Goal: Information Seeking & Learning: Learn about a topic

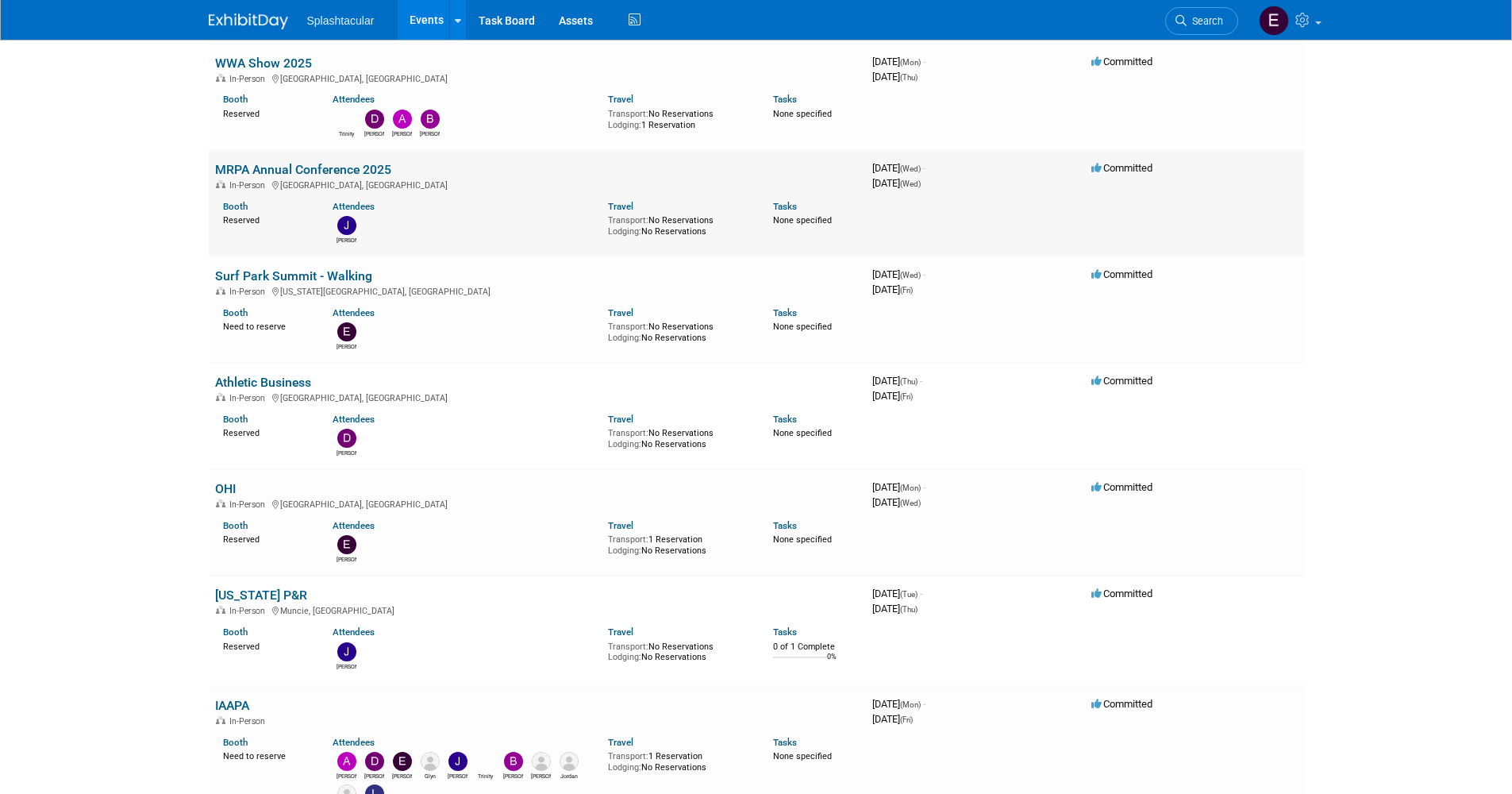
scroll to position [303, 0]
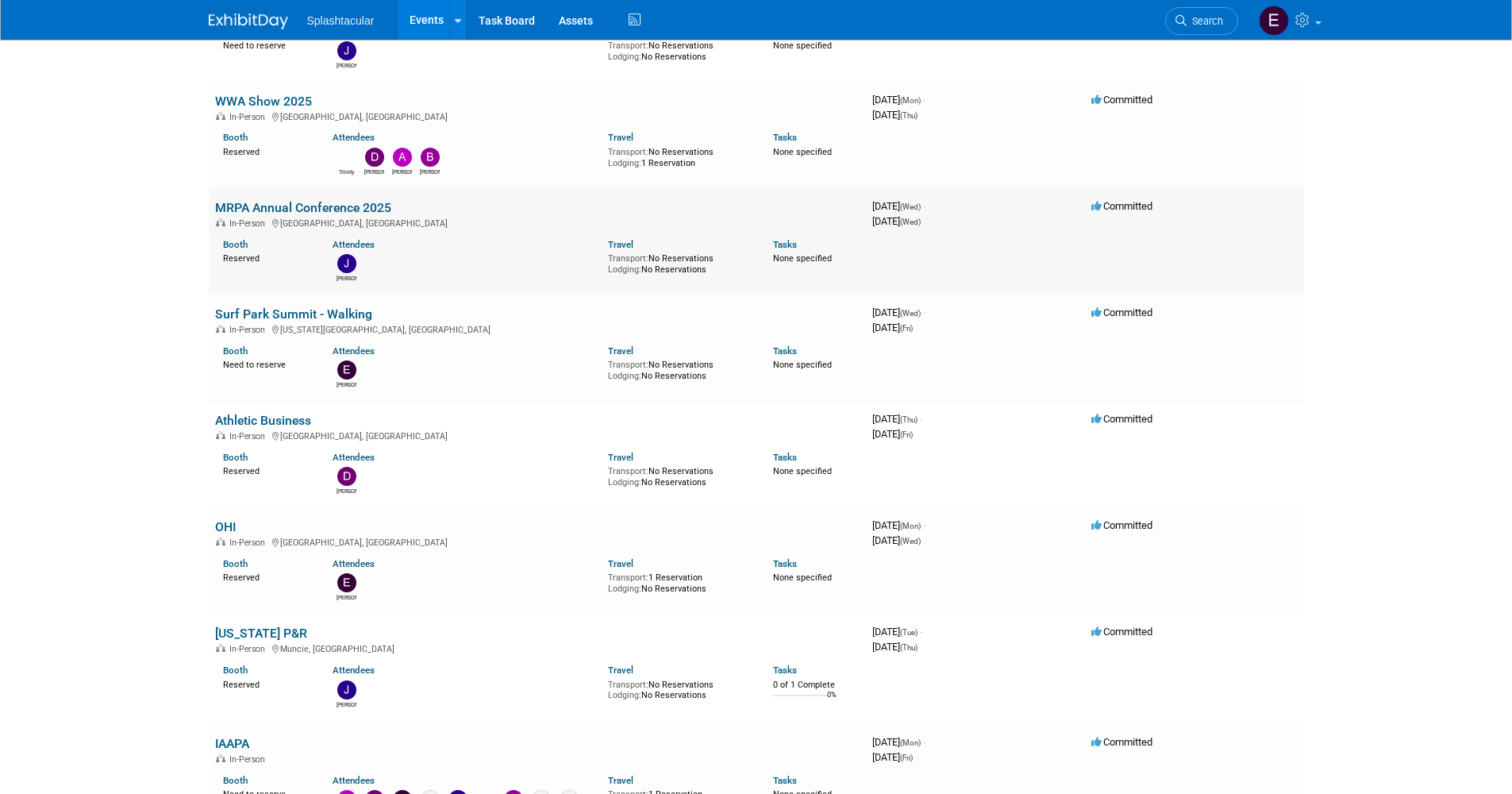
click at [359, 206] on link "MRPA Annual Conference 2025" at bounding box center [303, 208] width 176 height 15
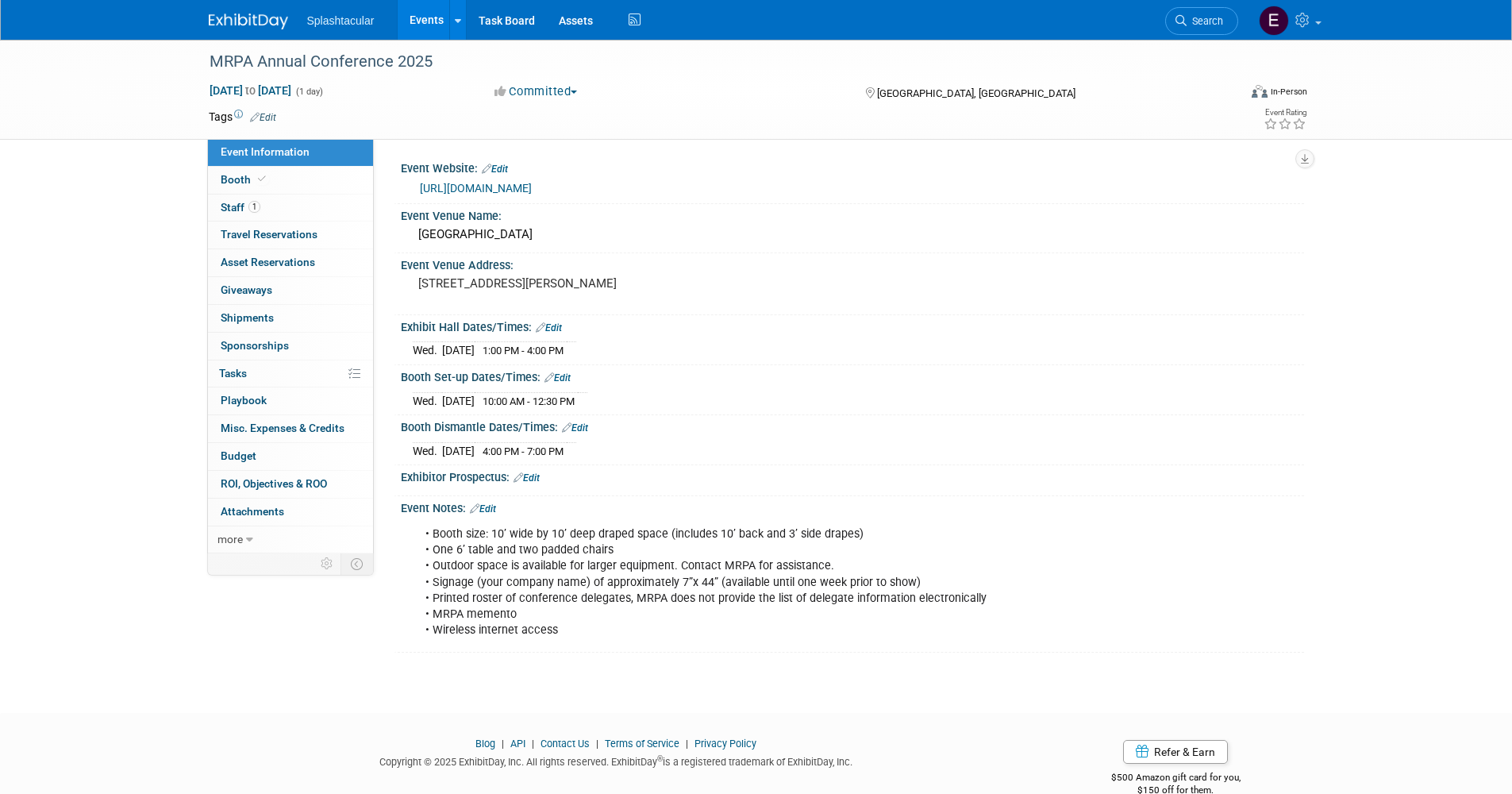
click at [155, 225] on div "MRPA Annual Conference 2025 Oct 29, 2025 to Oct 29, 2025 (1 day) Oct 29, 2025 t…" at bounding box center [756, 361] width 1512 height 644
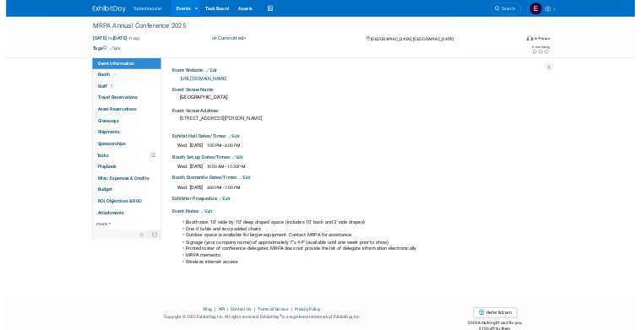
scroll to position [30, 0]
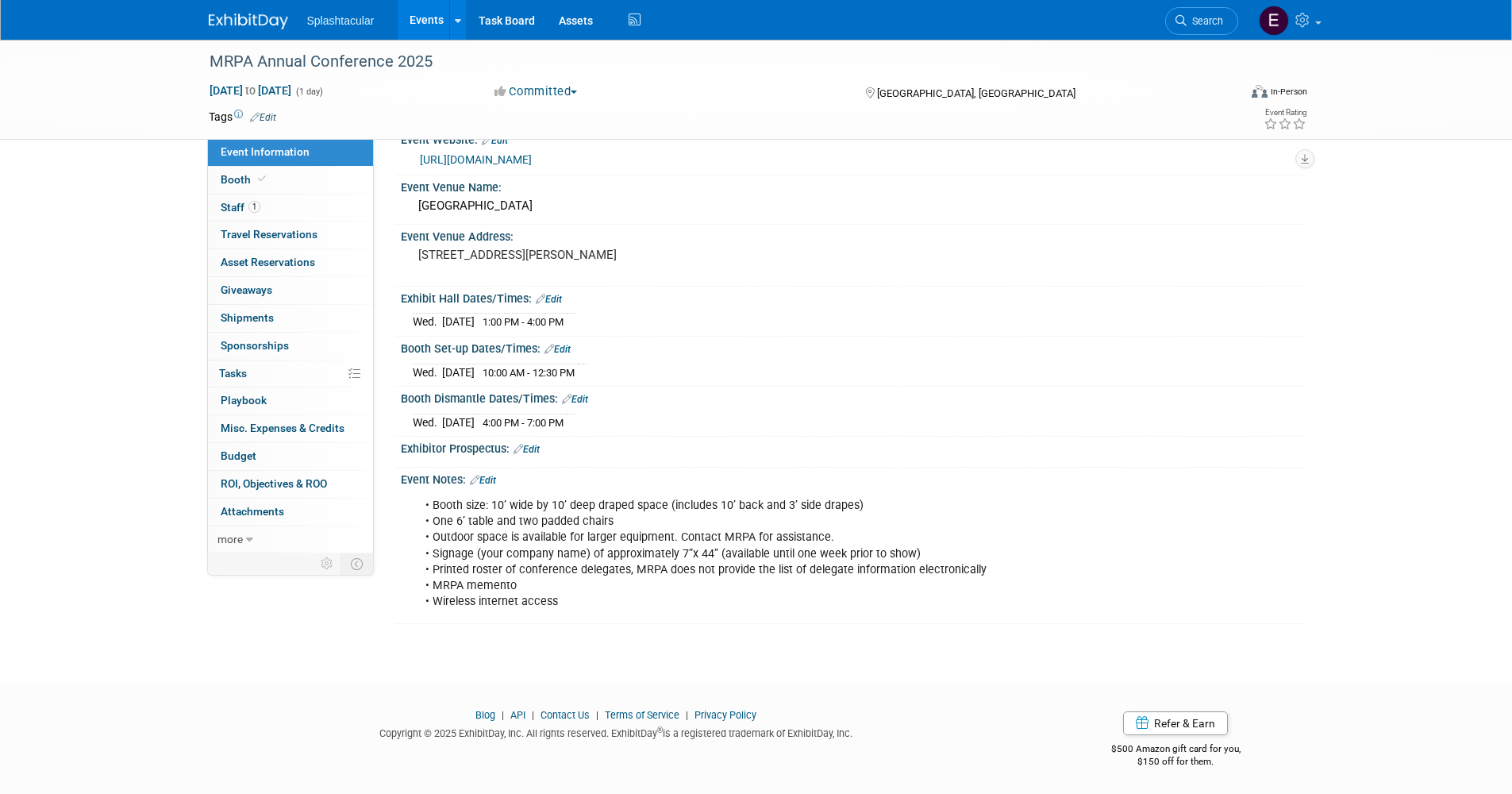
click at [647, 529] on div "• Booth size: 10’ wide by 10’ deep draped space (includes 10’ back and 3’ side …" at bounding box center [772, 554] width 716 height 128
click at [652, 515] on div "• Booth size: 10’ wide by 10’ deep draped space (includes 10’ back and 3’ side …" at bounding box center [772, 554] width 716 height 128
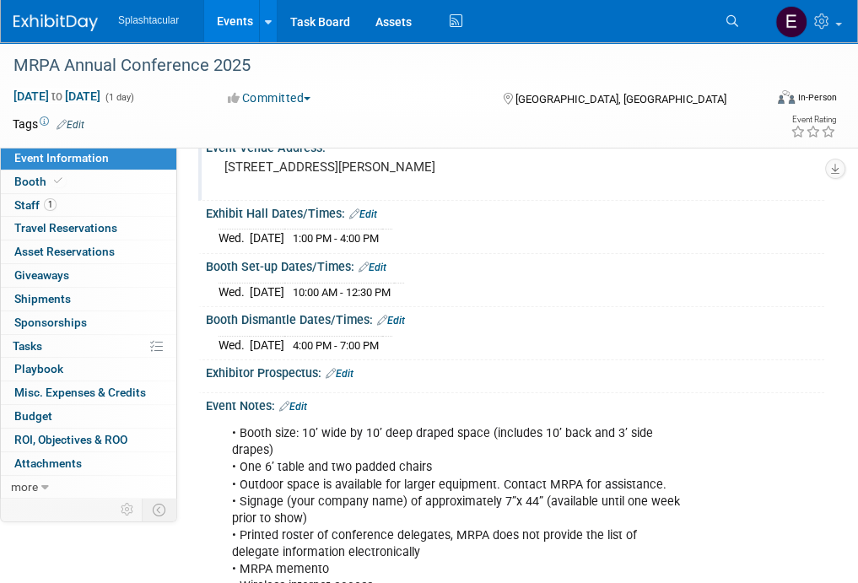
scroll to position [0, 0]
